Goal: Task Accomplishment & Management: Use online tool/utility

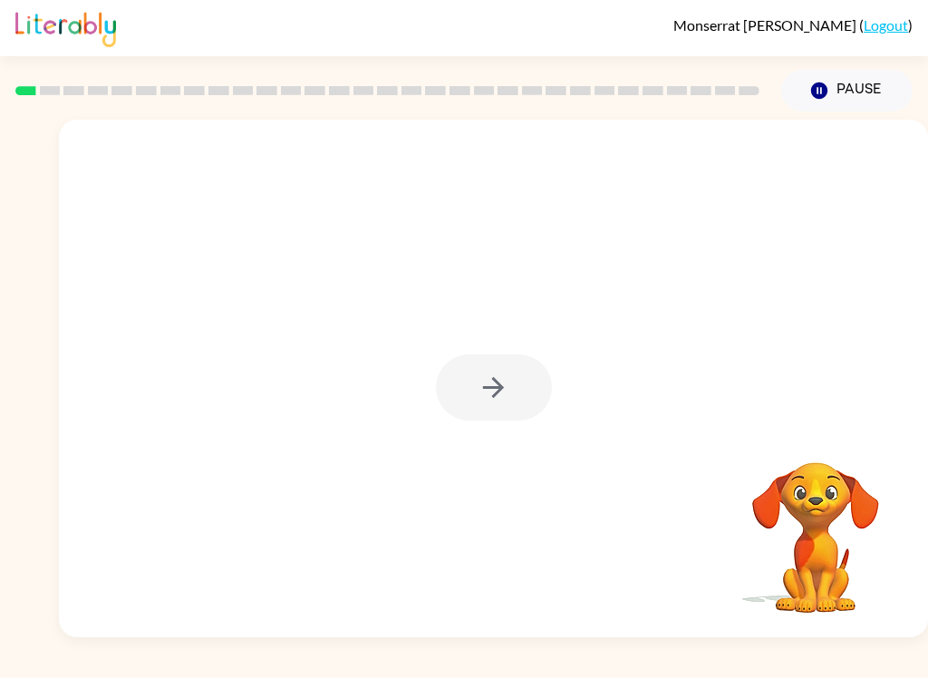
click at [482, 392] on div at bounding box center [494, 387] width 116 height 66
click at [498, 409] on button "button" at bounding box center [494, 387] width 116 height 66
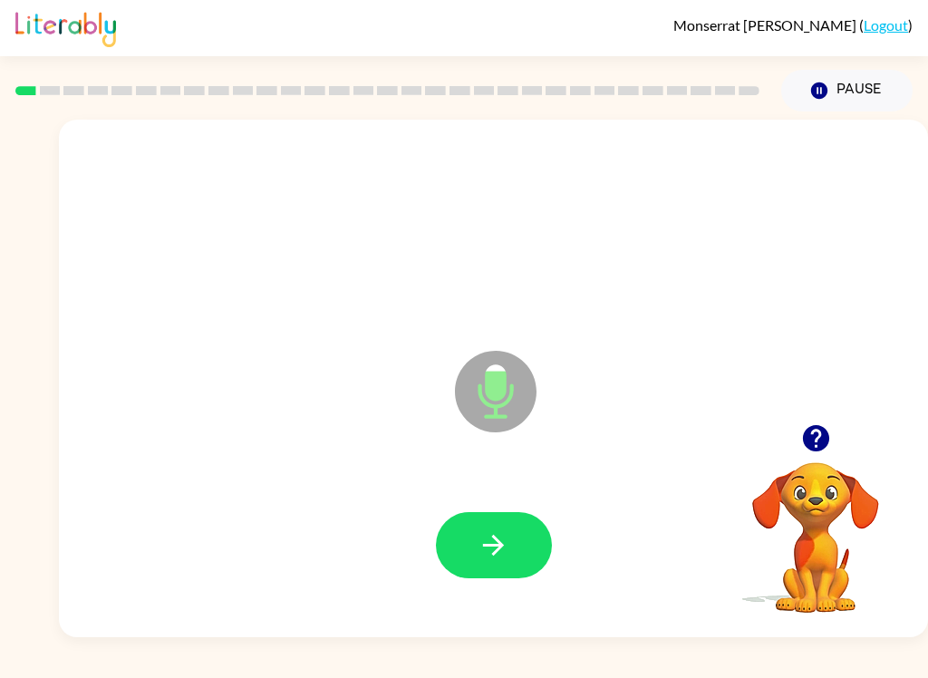
click at [506, 557] on icon "button" at bounding box center [494, 545] width 32 height 32
click at [527, 541] on button "button" at bounding box center [494, 545] width 116 height 66
click at [530, 544] on button "button" at bounding box center [494, 545] width 116 height 66
click at [508, 539] on icon "button" at bounding box center [494, 545] width 32 height 32
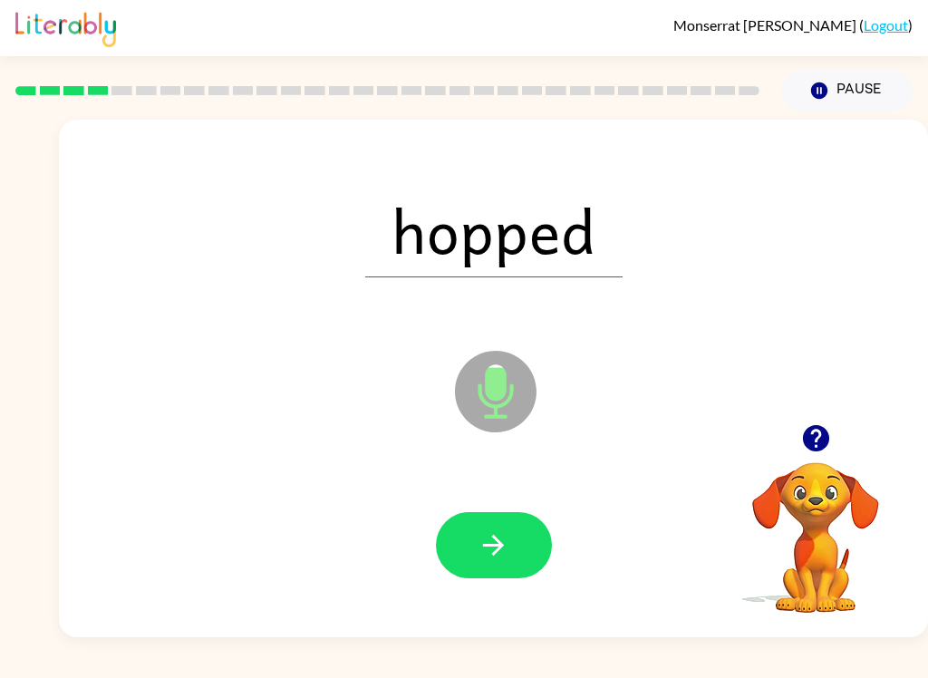
click at [501, 521] on button "button" at bounding box center [494, 545] width 116 height 66
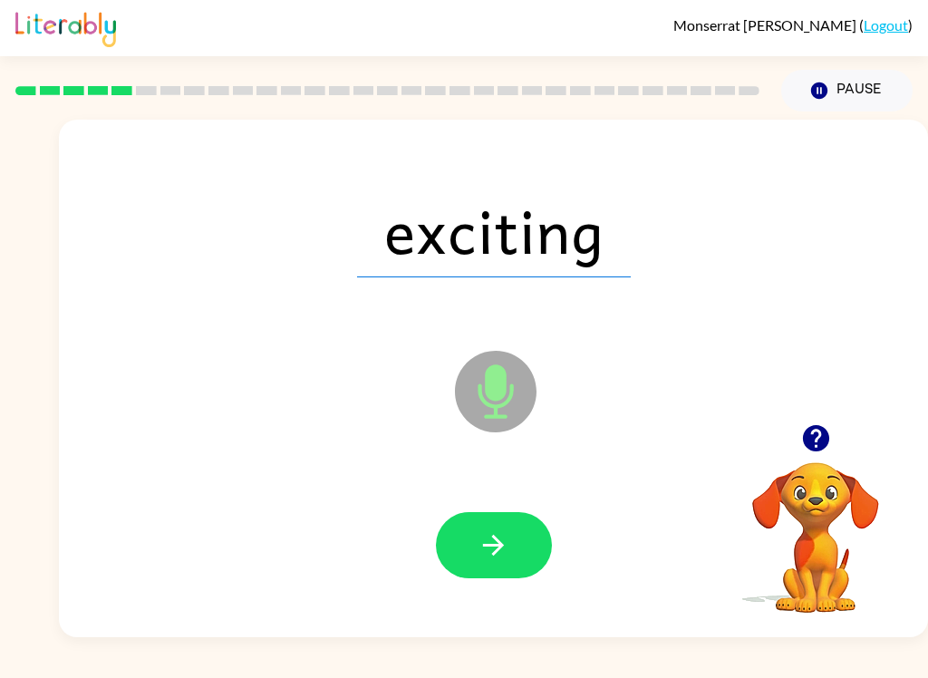
click at [507, 544] on icon "button" at bounding box center [494, 545] width 32 height 32
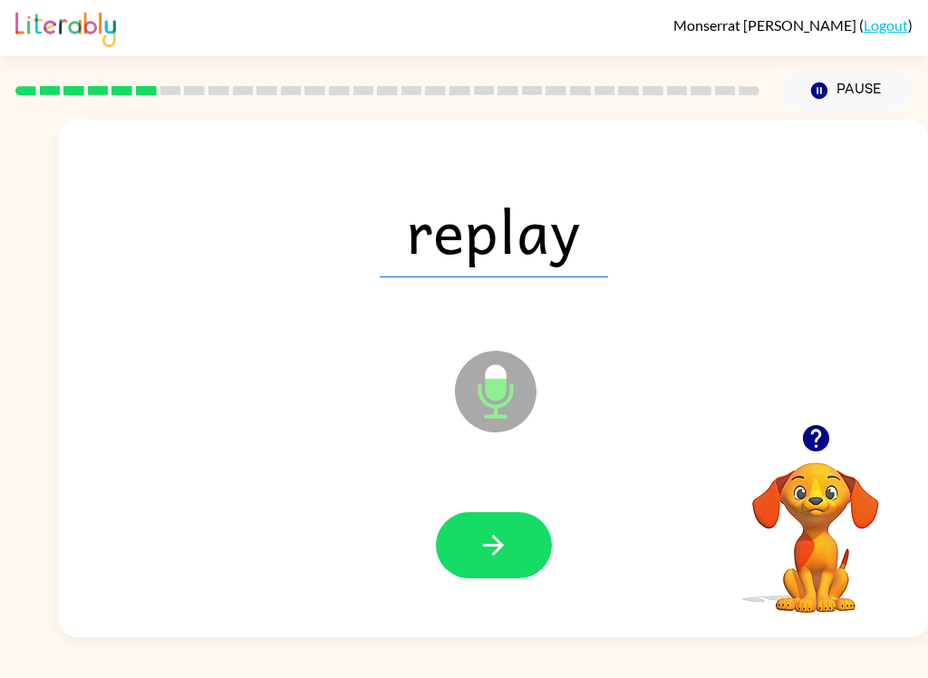
click at [518, 527] on button "button" at bounding box center [494, 545] width 116 height 66
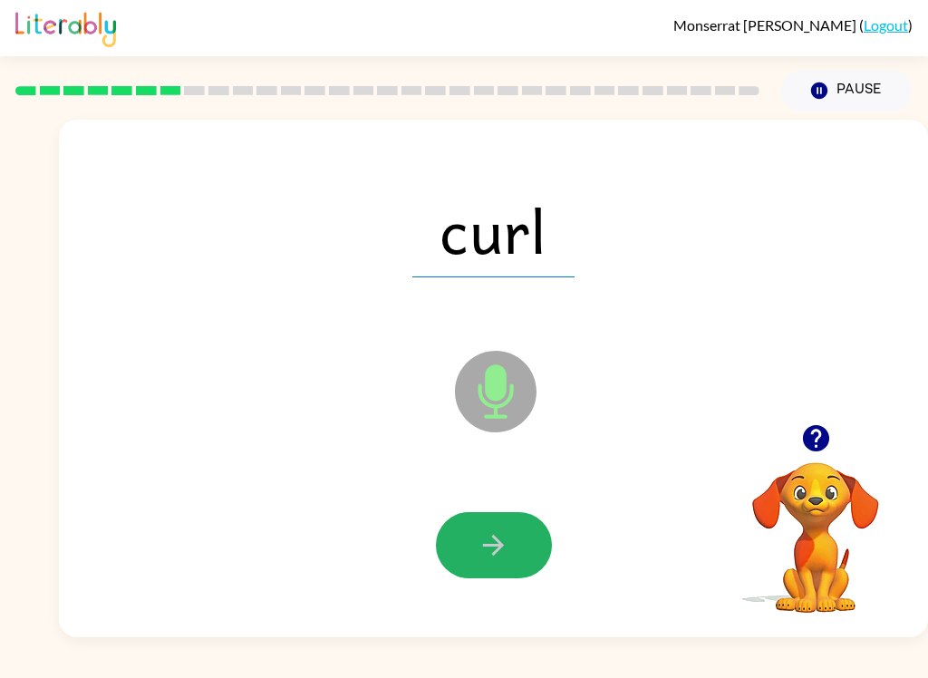
click at [509, 553] on button "button" at bounding box center [494, 545] width 116 height 66
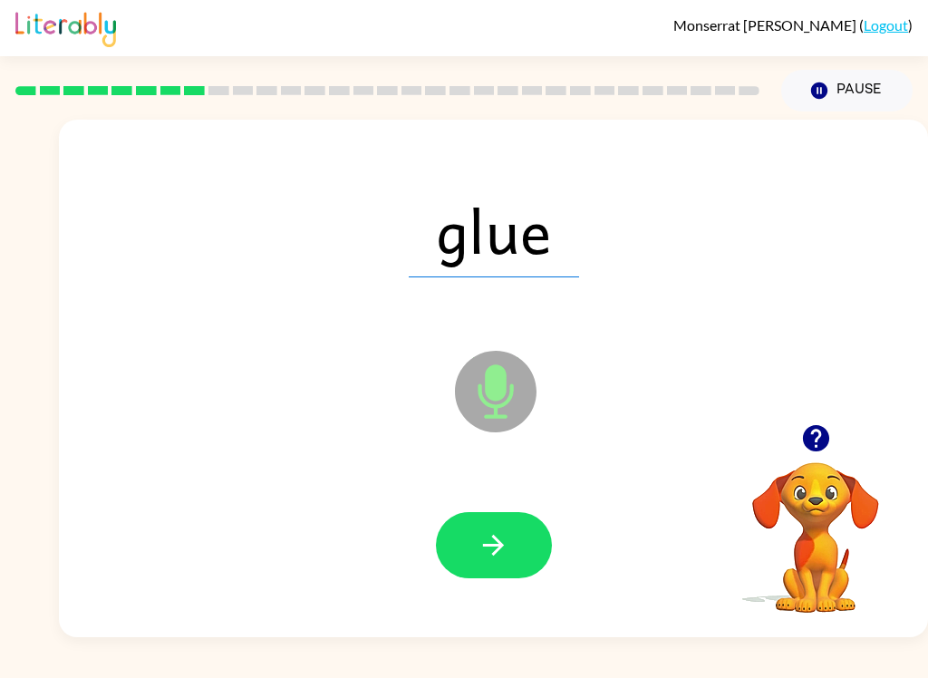
click at [493, 565] on button "button" at bounding box center [494, 545] width 116 height 66
click at [512, 546] on button "button" at bounding box center [494, 545] width 116 height 66
click at [516, 527] on button "button" at bounding box center [494, 545] width 116 height 66
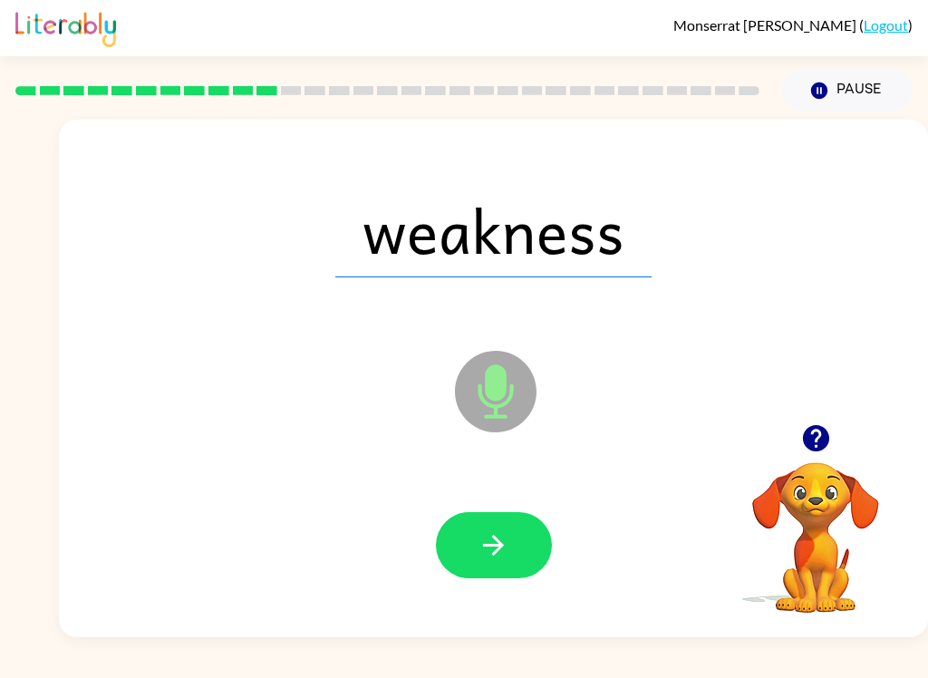
click at [513, 557] on button "button" at bounding box center [494, 545] width 116 height 66
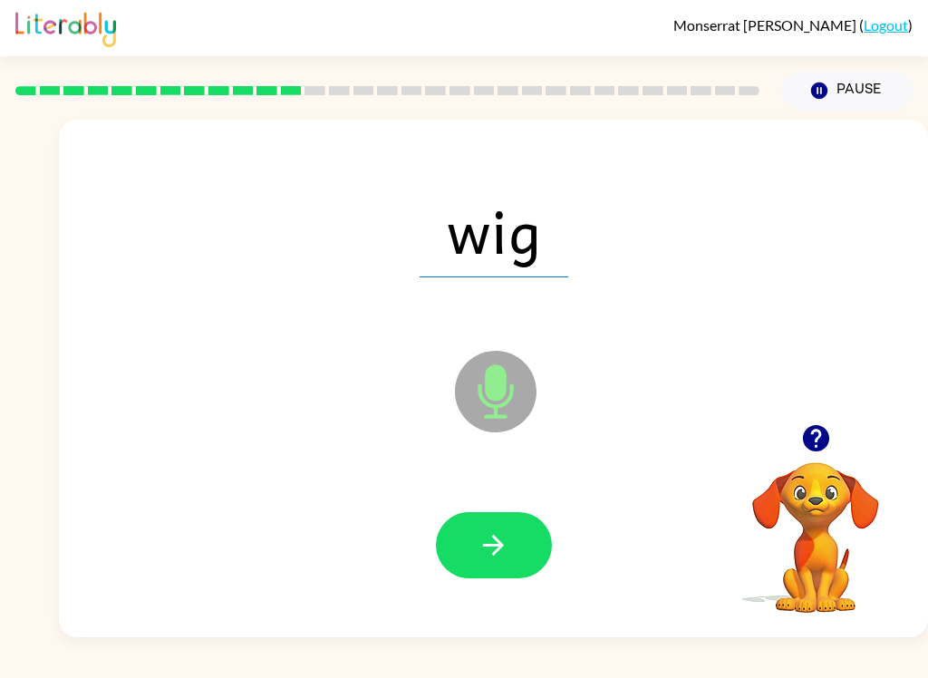
click at [522, 512] on button "button" at bounding box center [494, 545] width 116 height 66
click at [509, 533] on button "button" at bounding box center [494, 545] width 116 height 66
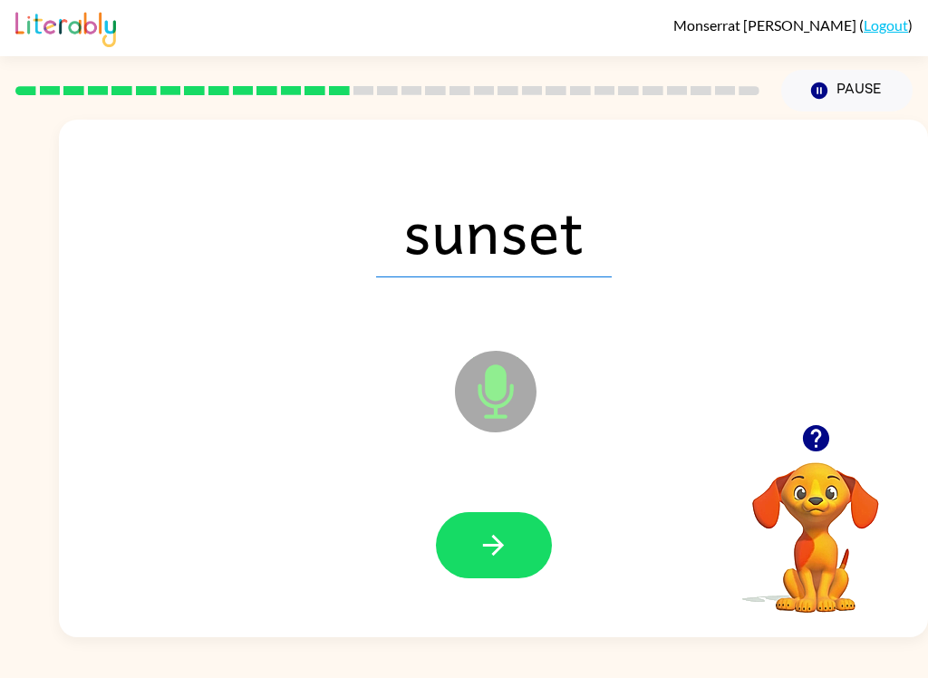
click at [490, 537] on icon "button" at bounding box center [494, 545] width 32 height 32
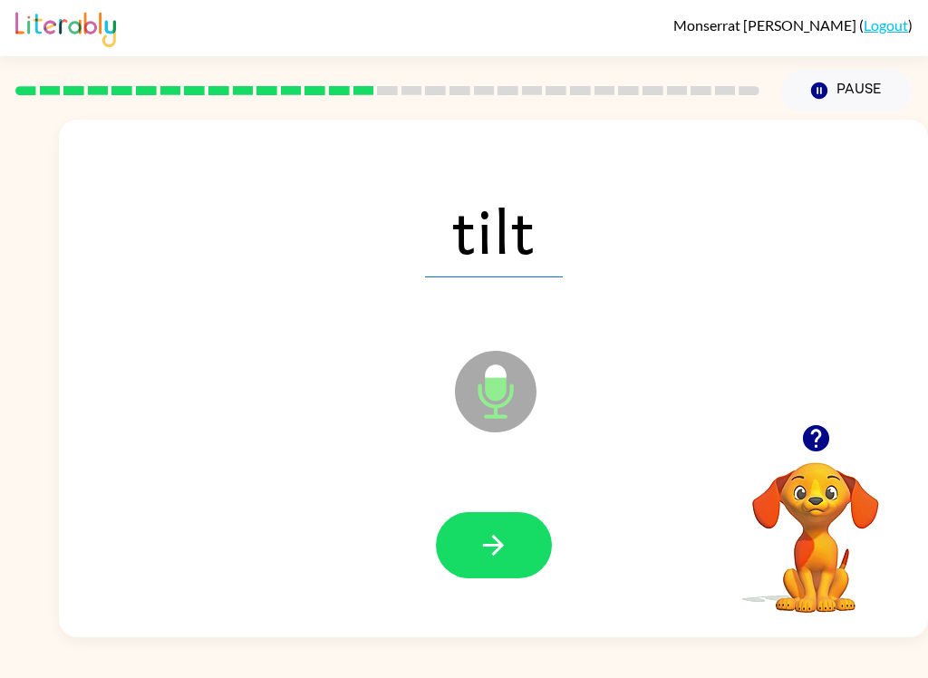
click at [519, 536] on button "button" at bounding box center [494, 545] width 116 height 66
click at [493, 561] on icon "button" at bounding box center [494, 545] width 32 height 32
click at [490, 536] on icon "button" at bounding box center [494, 545] width 32 height 32
click at [504, 552] on icon "button" at bounding box center [494, 545] width 32 height 32
click at [500, 561] on icon "button" at bounding box center [494, 545] width 32 height 32
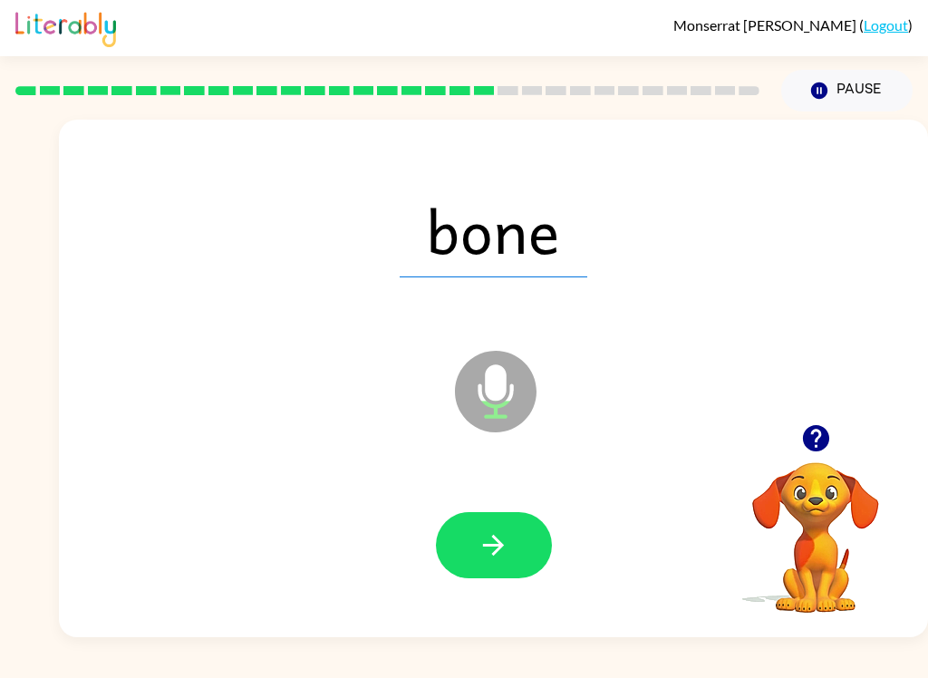
click at [506, 550] on icon "button" at bounding box center [494, 545] width 32 height 32
click at [498, 537] on icon "button" at bounding box center [494, 545] width 32 height 32
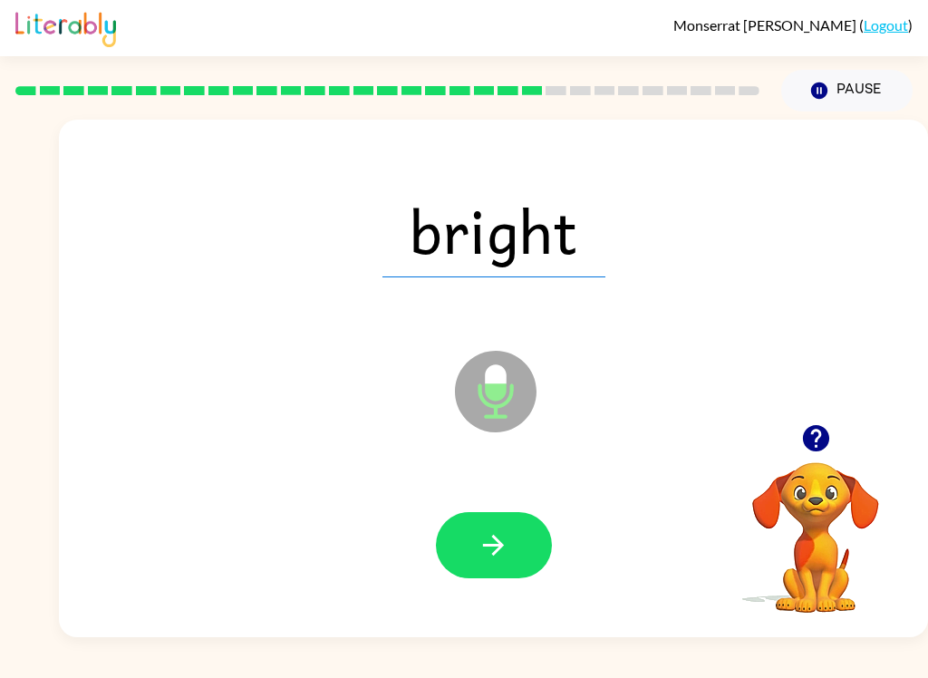
click at [526, 543] on button "button" at bounding box center [494, 545] width 116 height 66
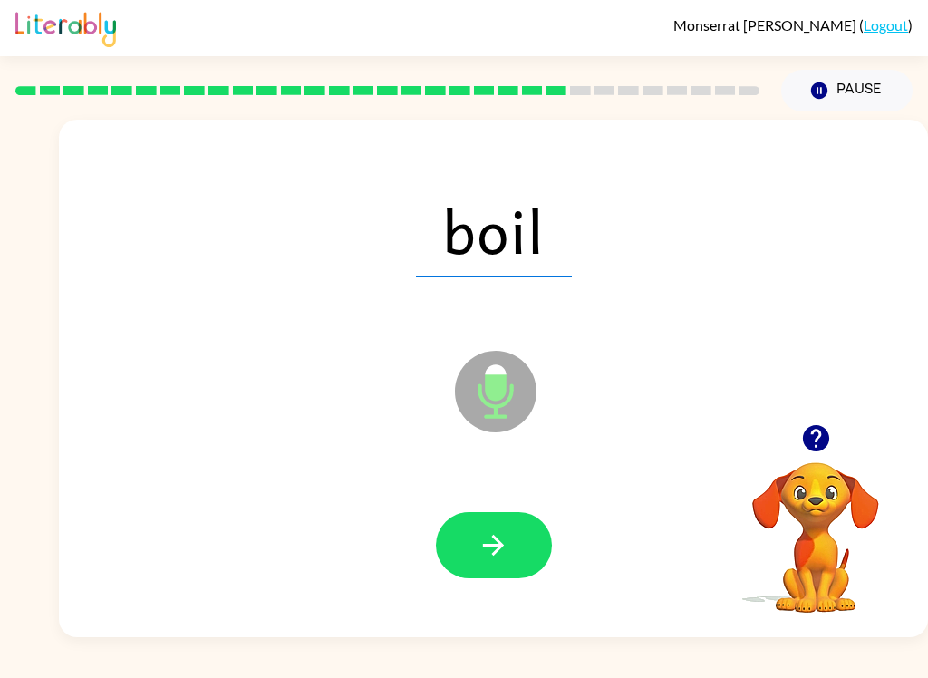
click at [518, 527] on button "button" at bounding box center [494, 545] width 116 height 66
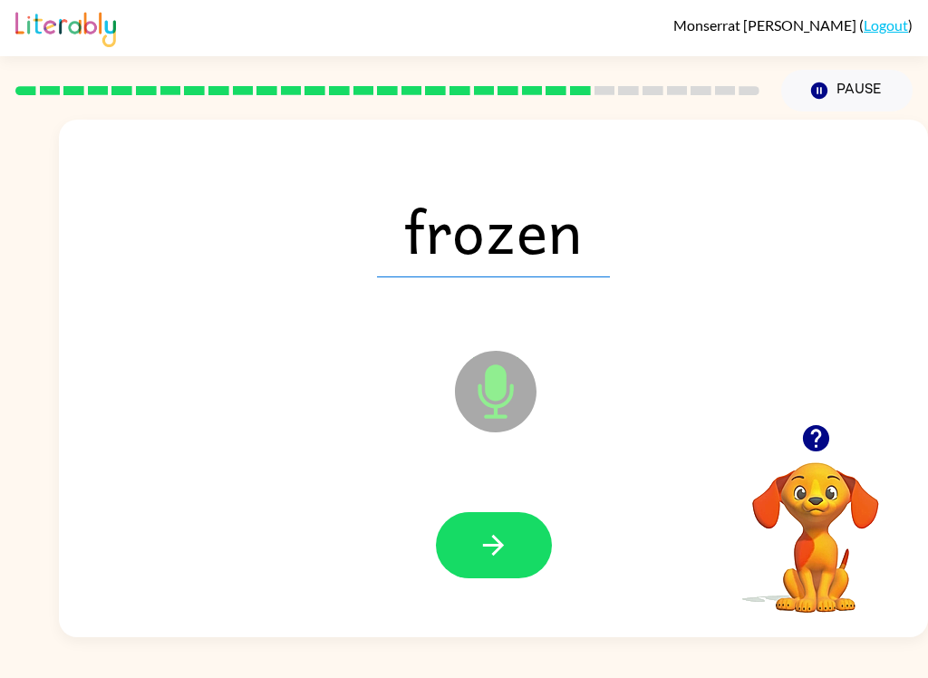
click at [489, 563] on button "button" at bounding box center [494, 545] width 116 height 66
click at [521, 512] on button "button" at bounding box center [494, 545] width 116 height 66
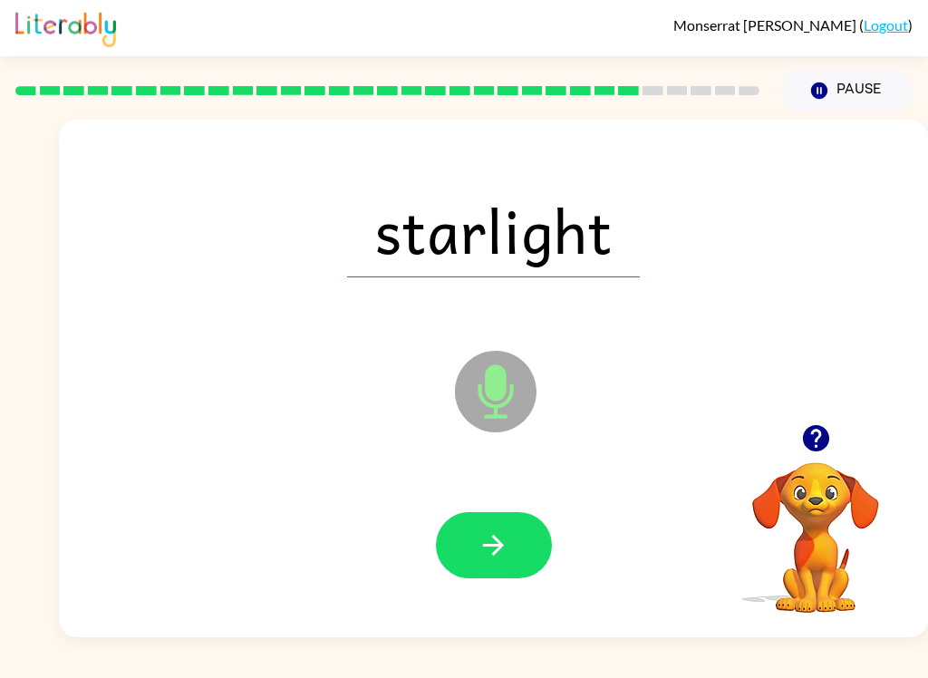
click at [497, 541] on icon "button" at bounding box center [493, 545] width 21 height 21
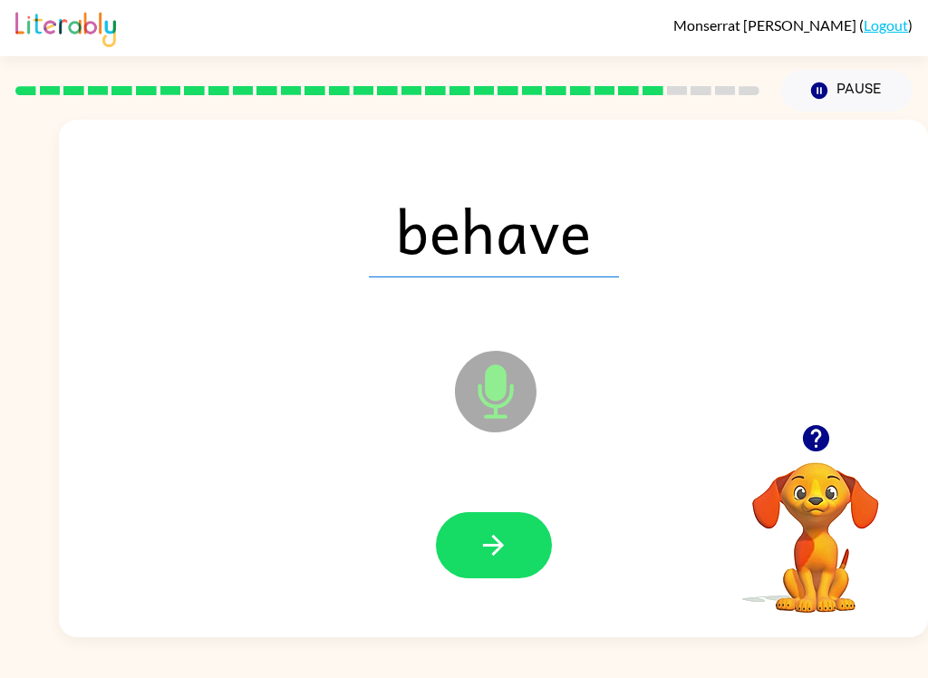
click at [510, 547] on button "button" at bounding box center [494, 545] width 116 height 66
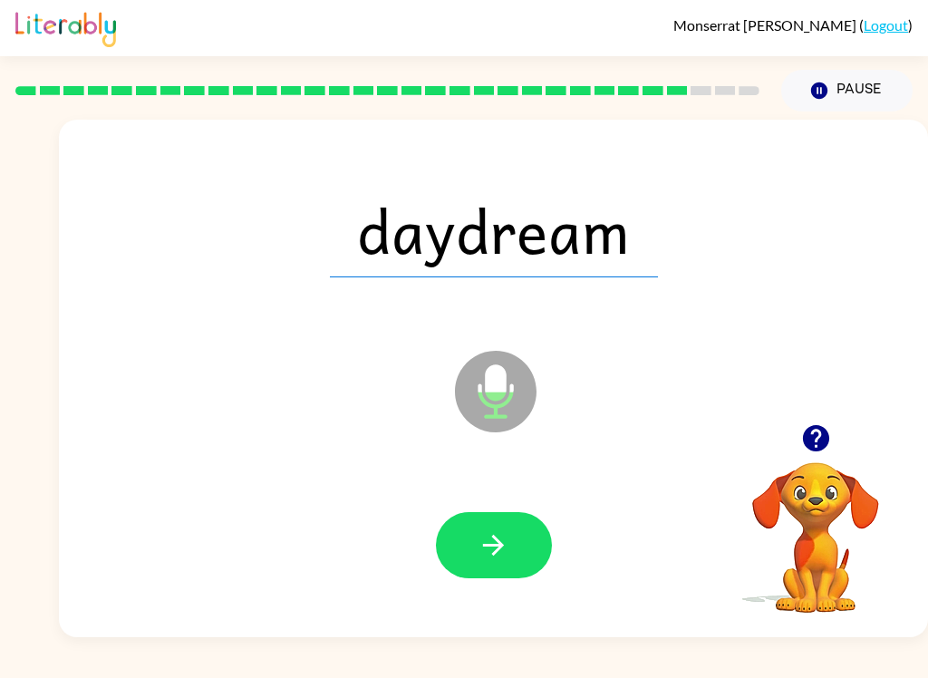
click at [518, 533] on button "button" at bounding box center [494, 545] width 116 height 66
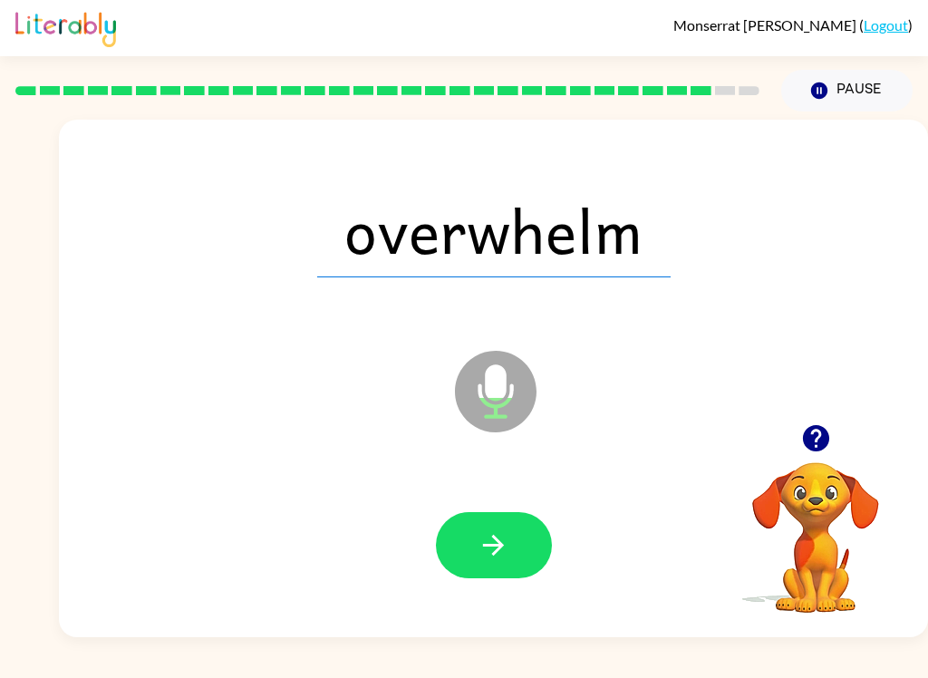
click at [504, 547] on icon "button" at bounding box center [494, 545] width 32 height 32
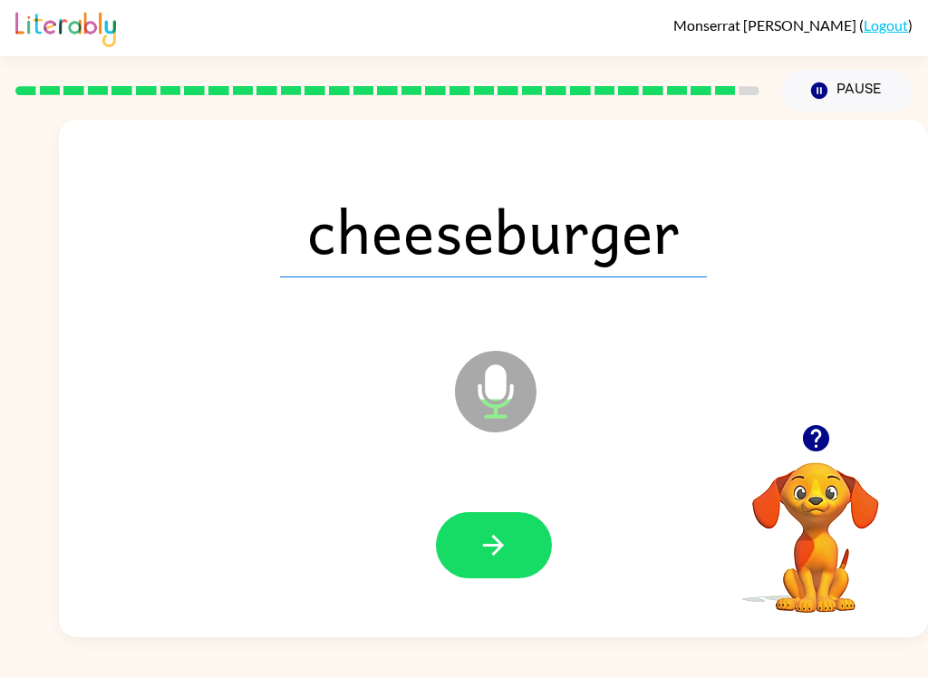
click at [530, 545] on button "button" at bounding box center [494, 545] width 116 height 66
